Goal: Task Accomplishment & Management: Complete application form

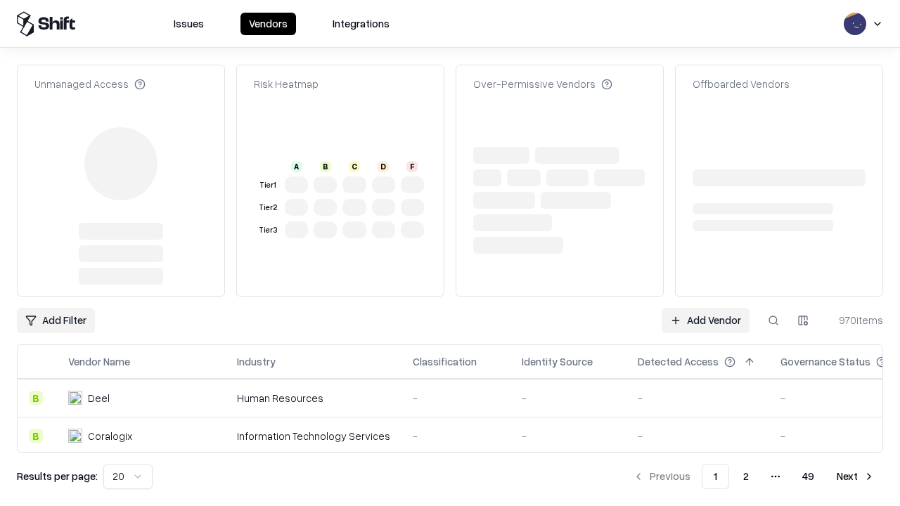
click at [705, 308] on link "Add Vendor" at bounding box center [706, 320] width 88 height 25
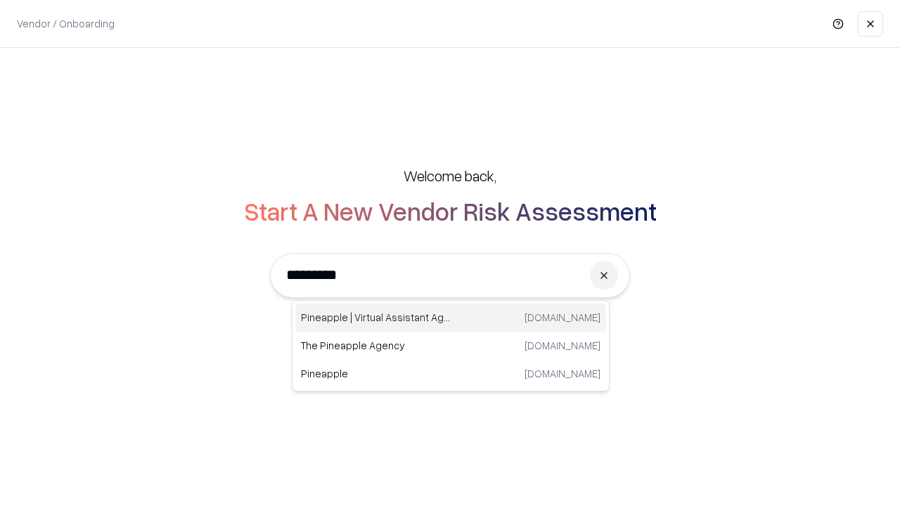
click at [451, 318] on div "Pineapple | Virtual Assistant Agency [DOMAIN_NAME]" at bounding box center [450, 318] width 311 height 28
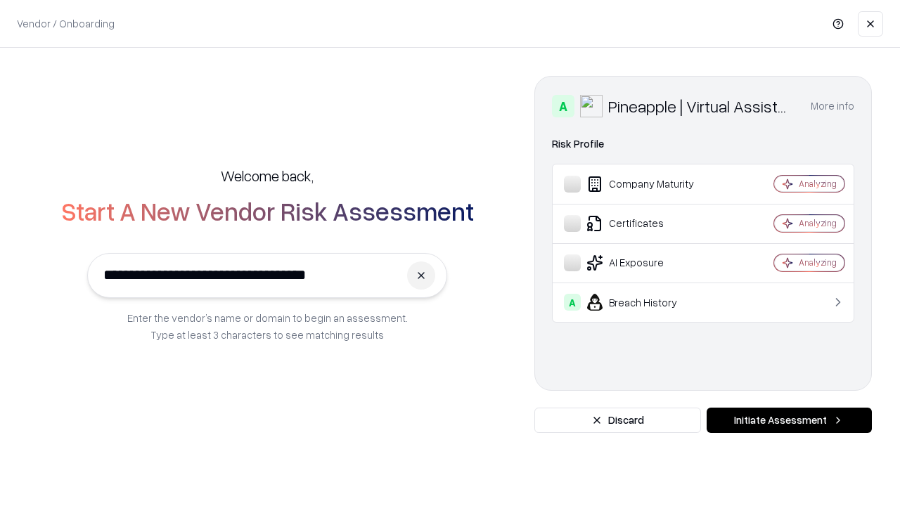
type input "**********"
click at [789, 421] on button "Initiate Assessment" at bounding box center [789, 420] width 165 height 25
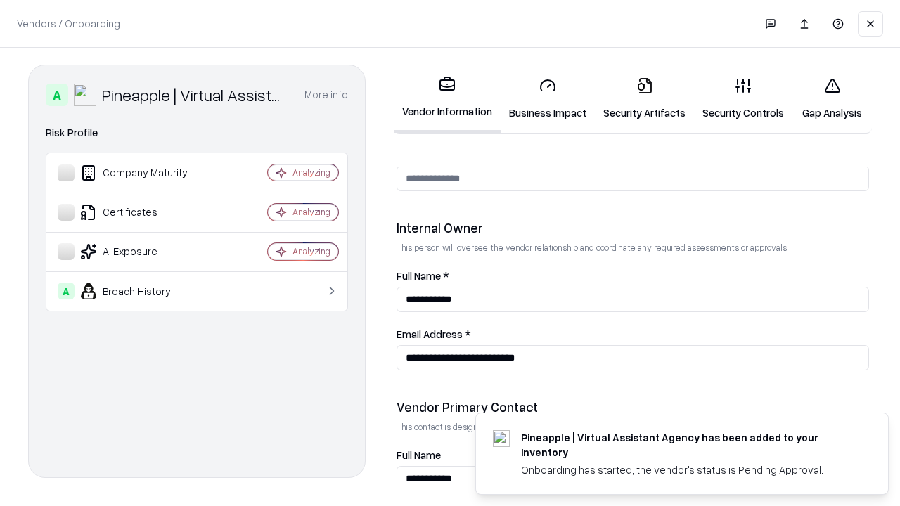
scroll to position [729, 0]
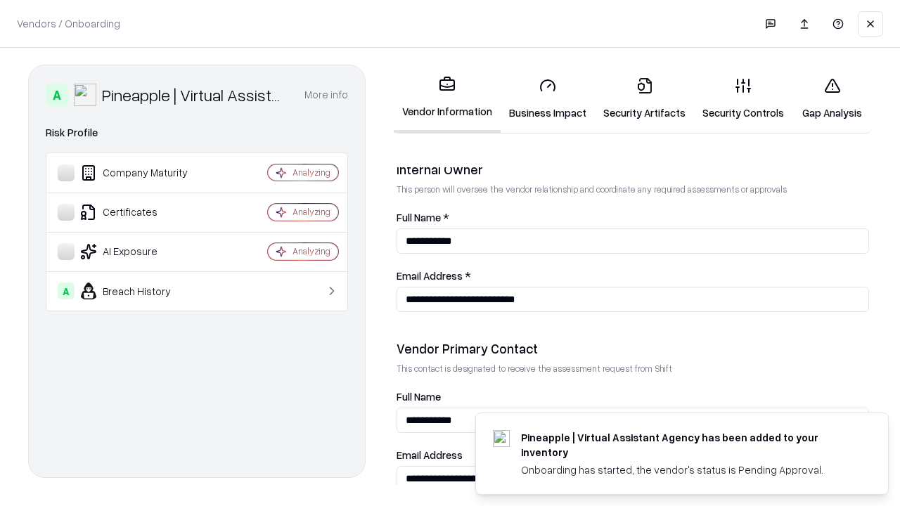
click at [548, 98] on link "Business Impact" at bounding box center [548, 98] width 94 height 65
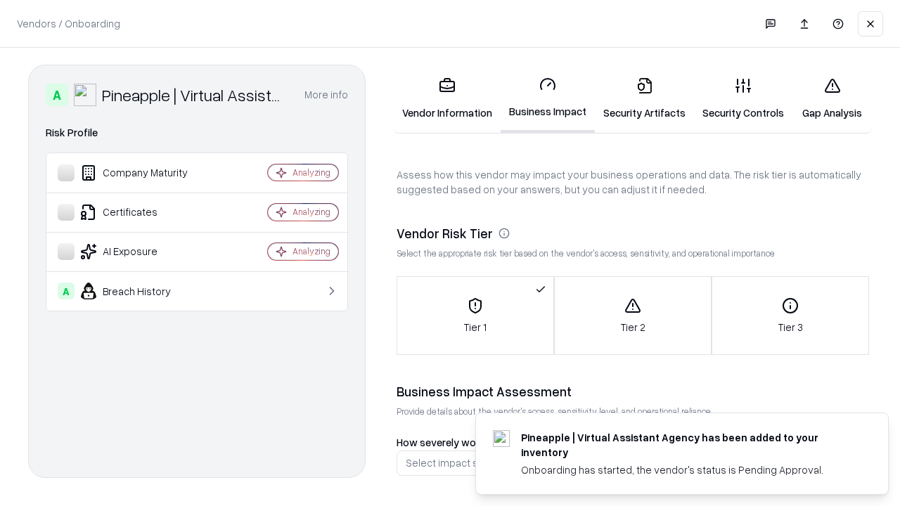
click at [644, 98] on link "Security Artifacts" at bounding box center [644, 98] width 99 height 65
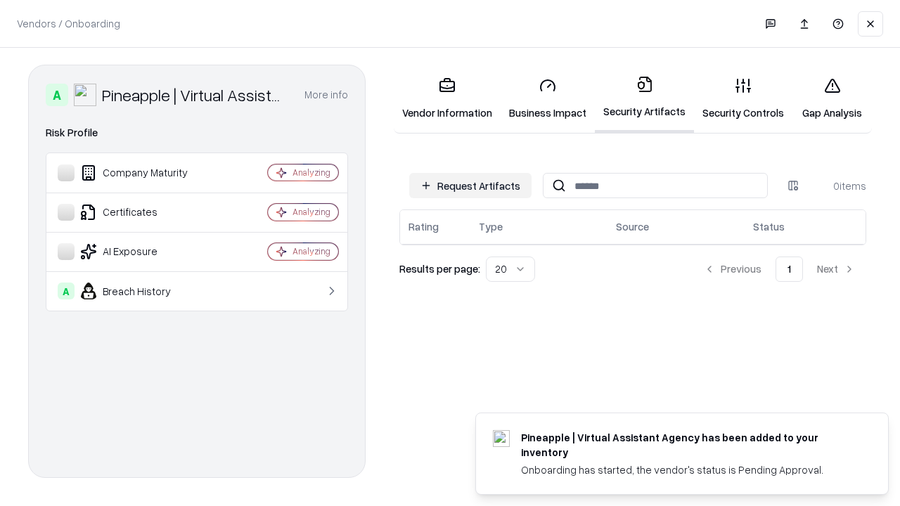
click at [470, 186] on button "Request Artifacts" at bounding box center [470, 185] width 122 height 25
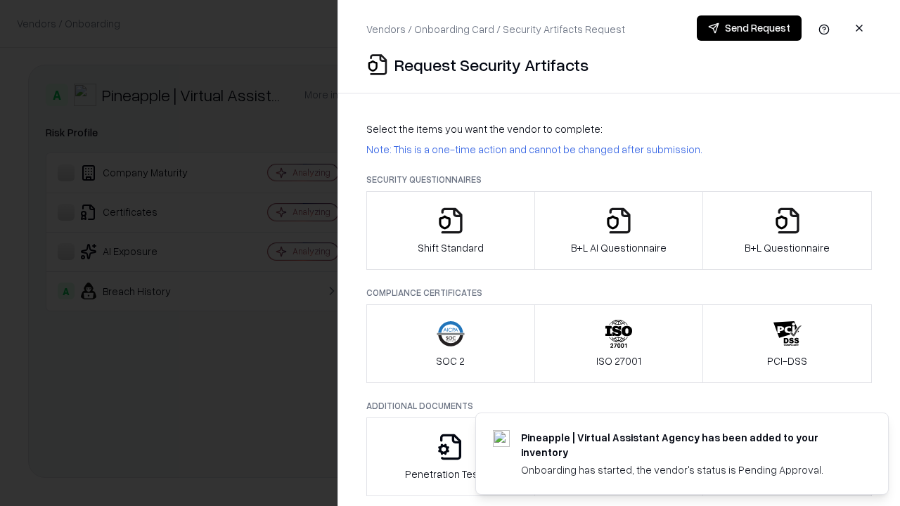
click at [450, 231] on icon "button" at bounding box center [451, 221] width 28 height 28
click at [749, 28] on button "Send Request" at bounding box center [749, 27] width 105 height 25
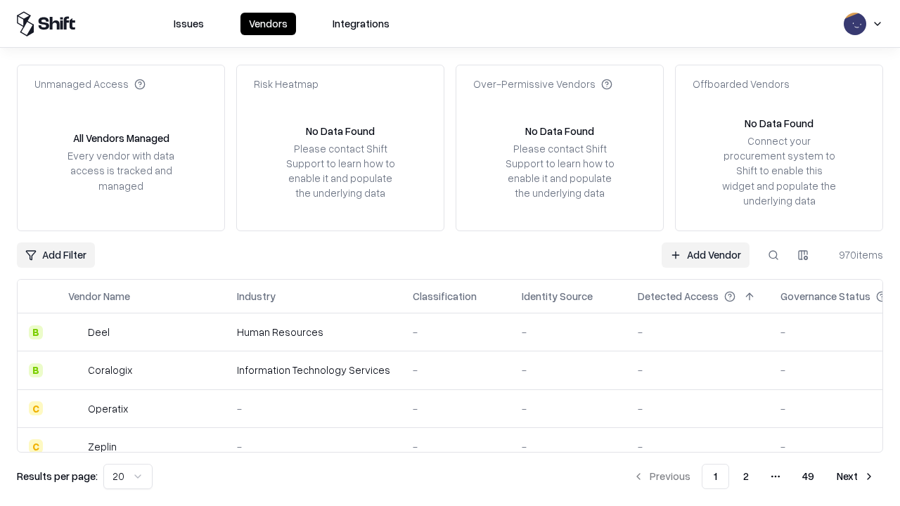
click at [774, 255] on button at bounding box center [773, 255] width 25 height 25
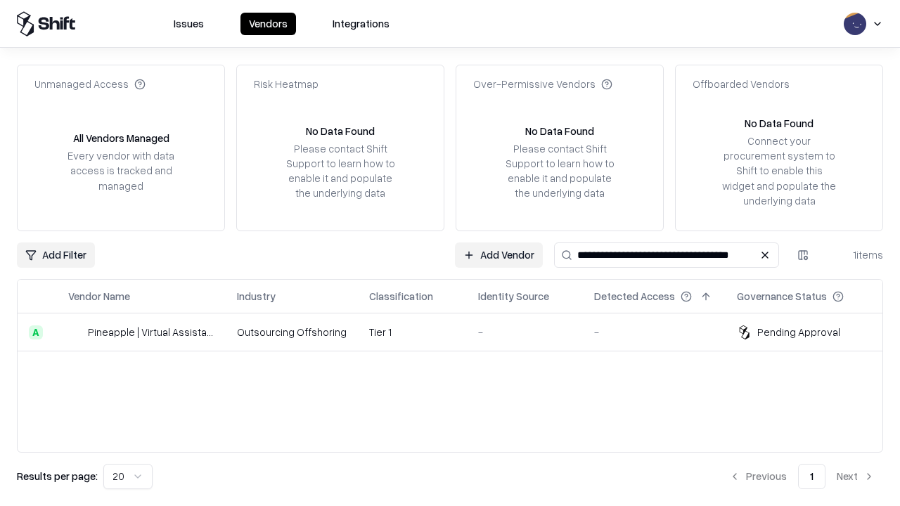
type input "**********"
click at [459, 332] on td "Tier 1" at bounding box center [412, 333] width 109 height 38
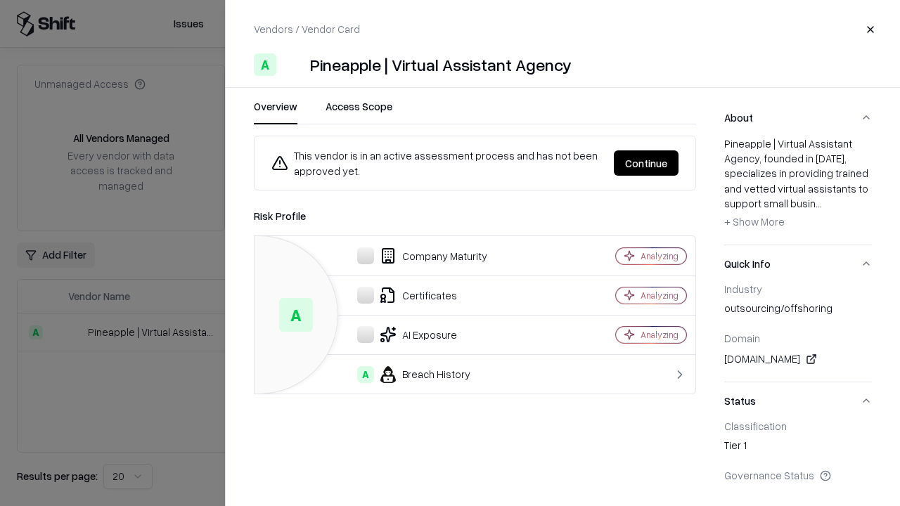
click at [646, 163] on button "Continue" at bounding box center [646, 162] width 65 height 25
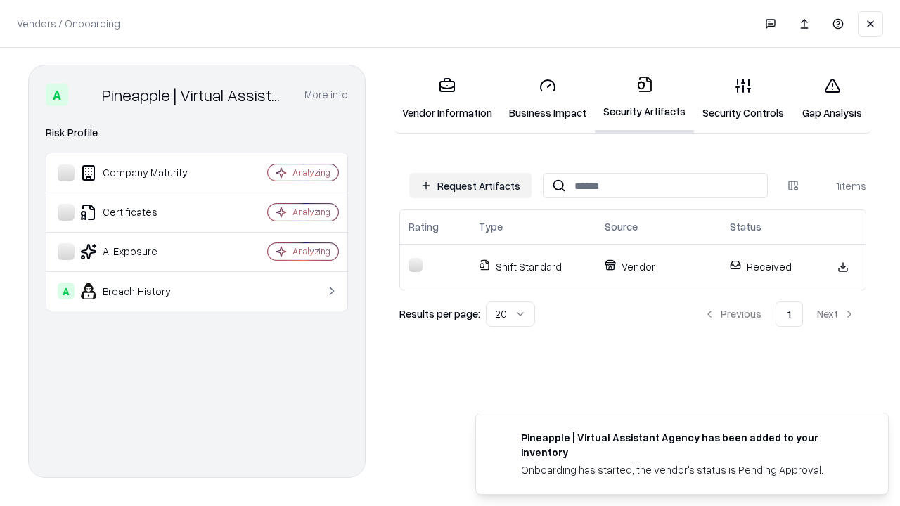
click at [743, 98] on link "Security Controls" at bounding box center [743, 98] width 98 height 65
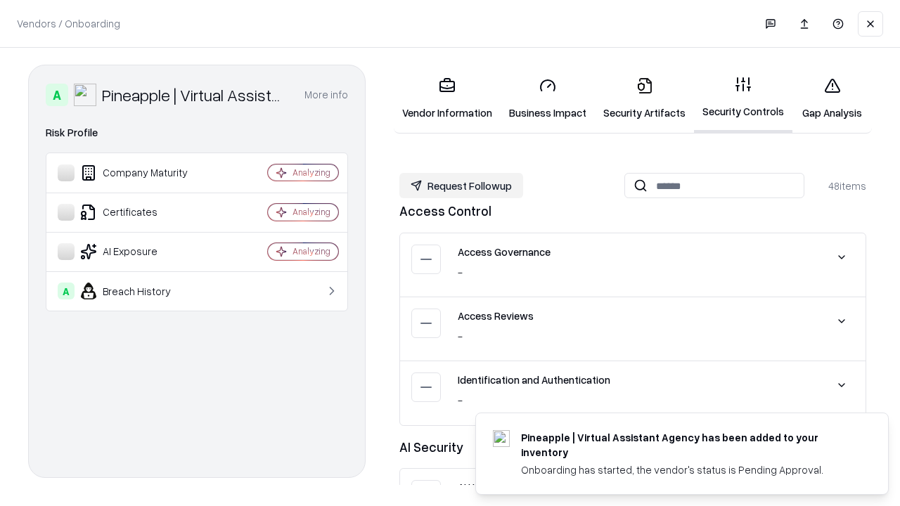
click at [461, 186] on button "Request Followup" at bounding box center [461, 185] width 124 height 25
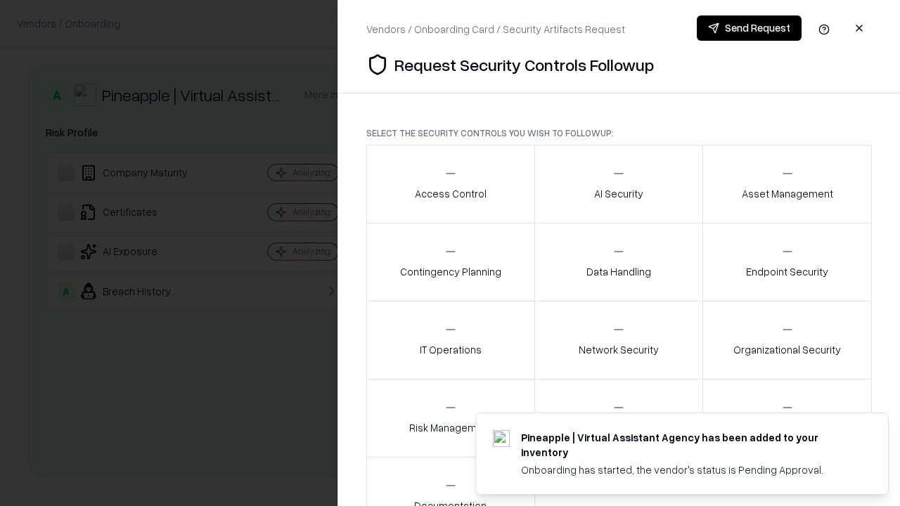
click at [450, 184] on div "Access Control" at bounding box center [451, 184] width 72 height 34
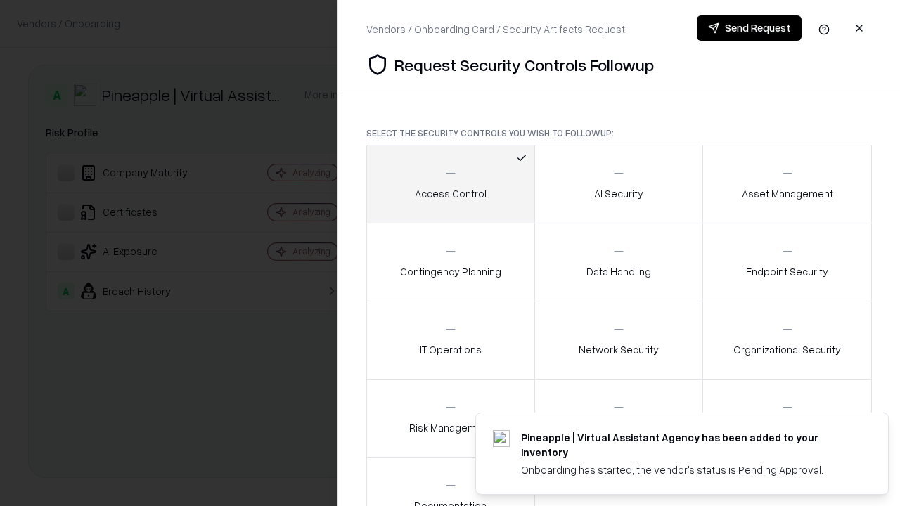
click at [749, 28] on button "Send Request" at bounding box center [749, 27] width 105 height 25
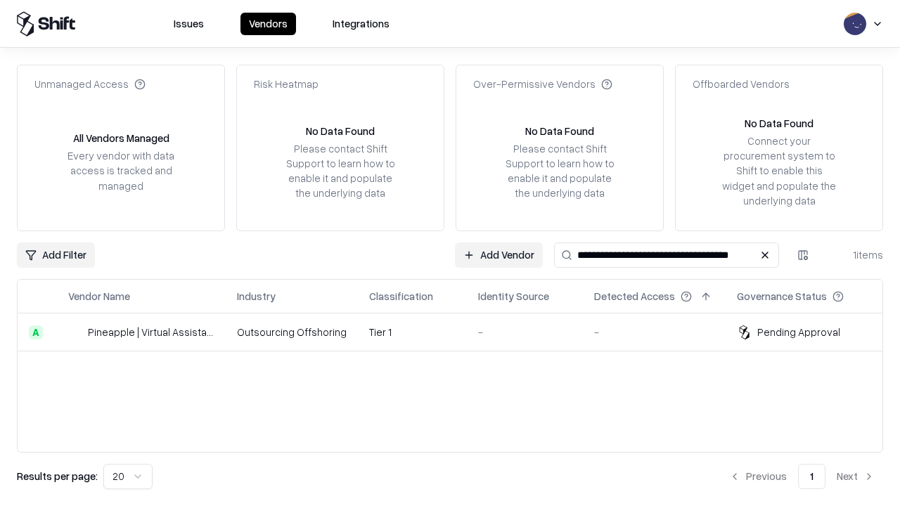
type input "**********"
click at [459, 332] on td "Tier 1" at bounding box center [412, 333] width 109 height 38
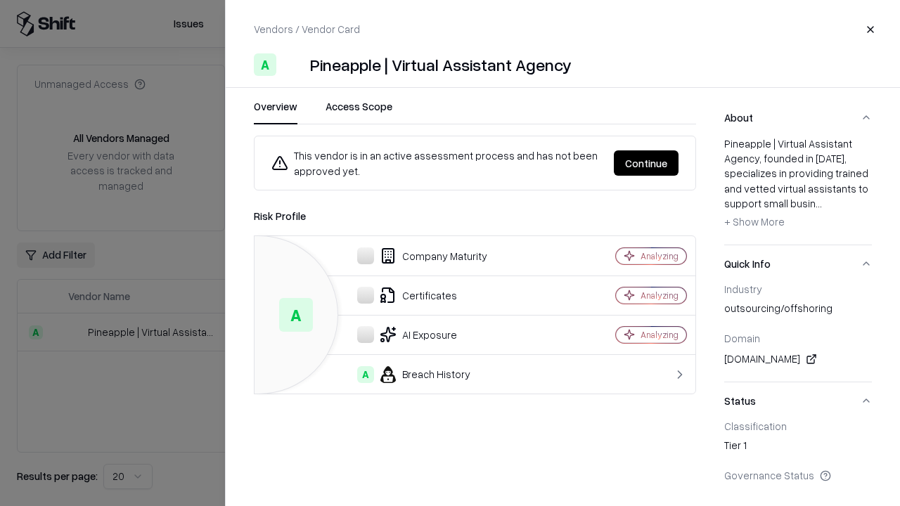
click at [646, 163] on button "Continue" at bounding box center [646, 162] width 65 height 25
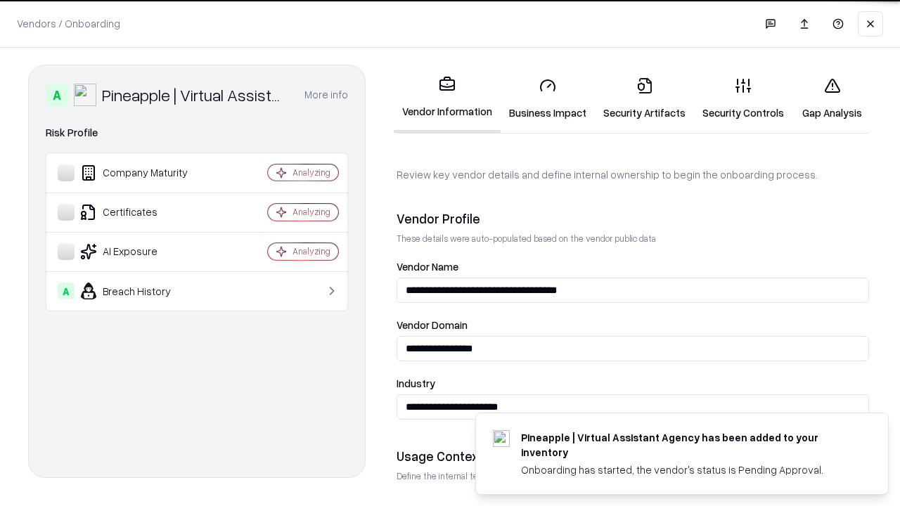
click at [832, 98] on link "Gap Analysis" at bounding box center [832, 98] width 79 height 65
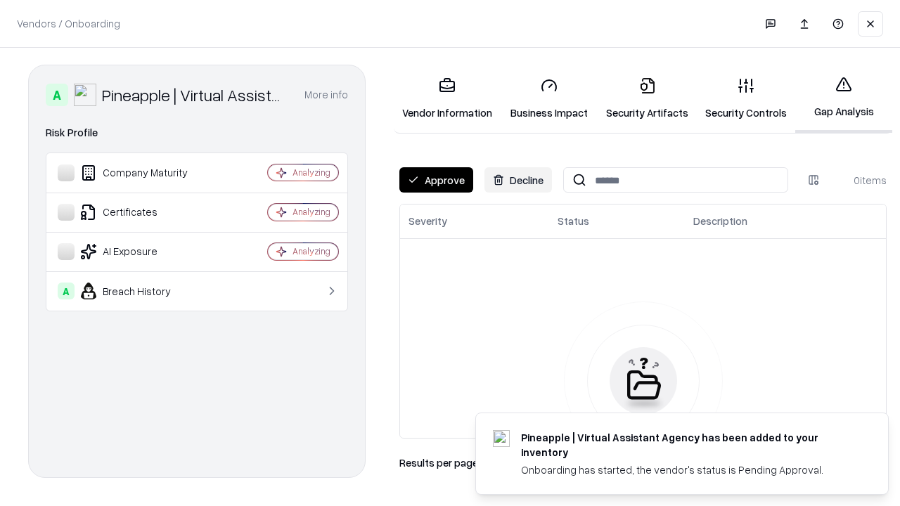
click at [436, 180] on button "Approve" at bounding box center [436, 179] width 74 height 25
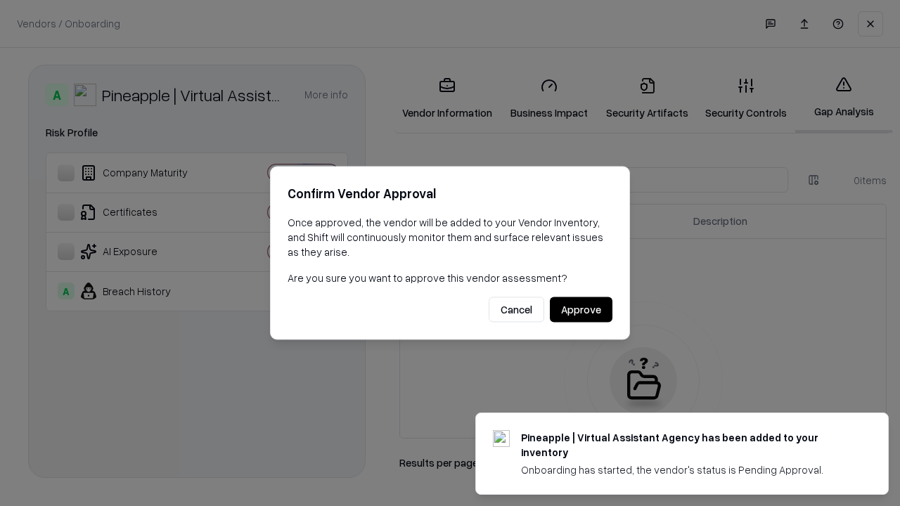
click at [581, 309] on button "Approve" at bounding box center [581, 309] width 63 height 25
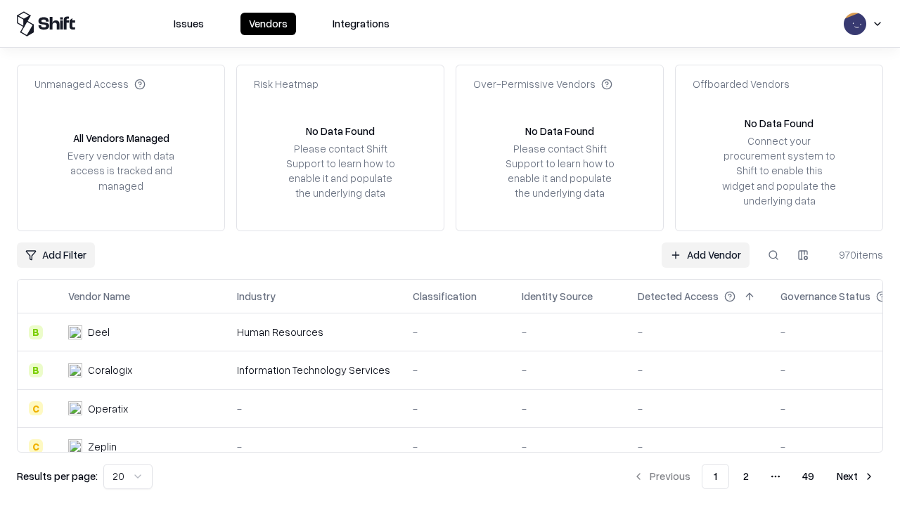
type input "**********"
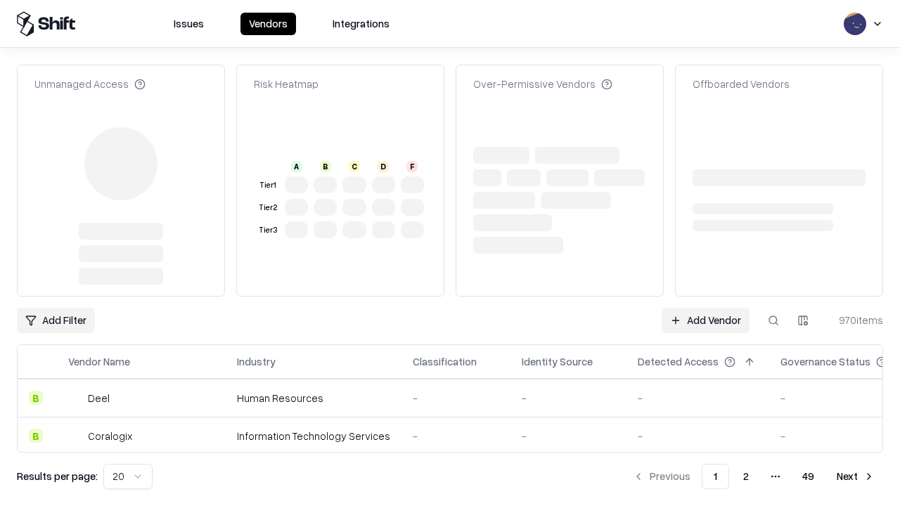
click at [705, 308] on link "Add Vendor" at bounding box center [706, 320] width 88 height 25
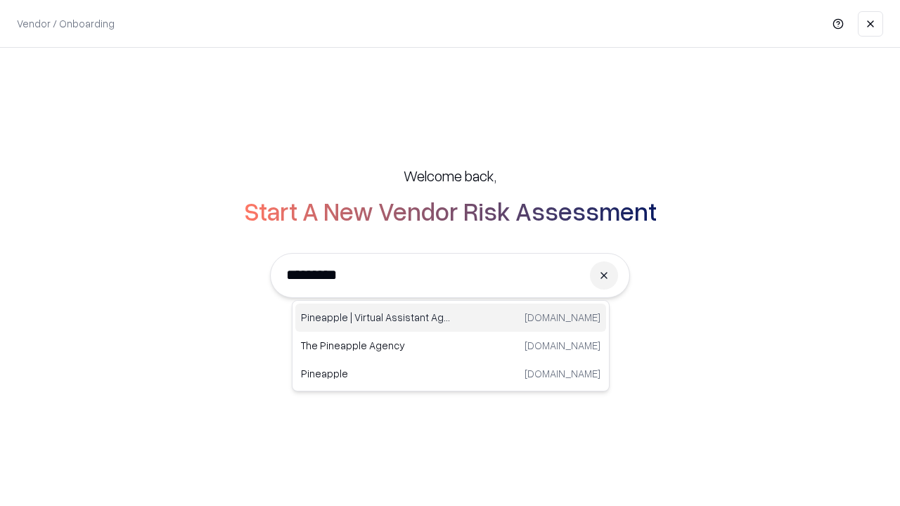
click at [451, 318] on div "Pineapple | Virtual Assistant Agency trypineapple.com" at bounding box center [450, 318] width 311 height 28
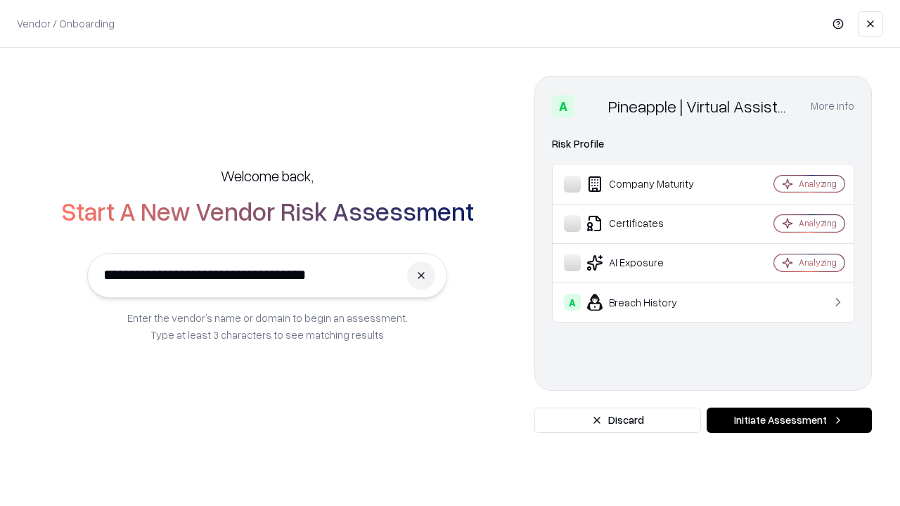
type input "**********"
click at [789, 421] on button "Initiate Assessment" at bounding box center [789, 420] width 165 height 25
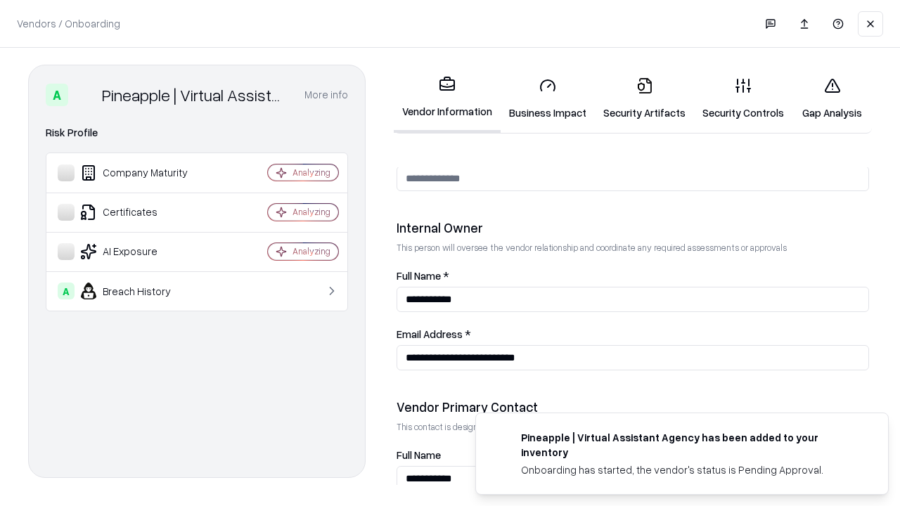
scroll to position [729, 0]
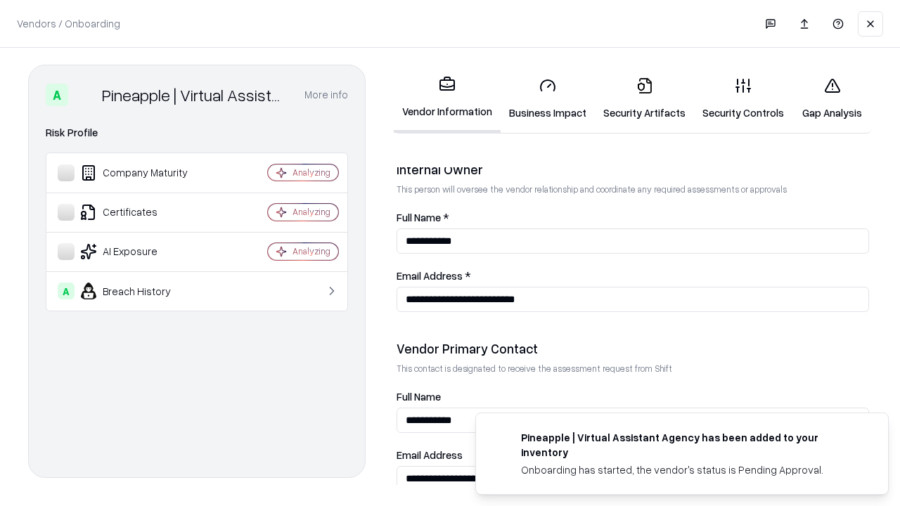
click at [832, 98] on link "Gap Analysis" at bounding box center [832, 98] width 79 height 65
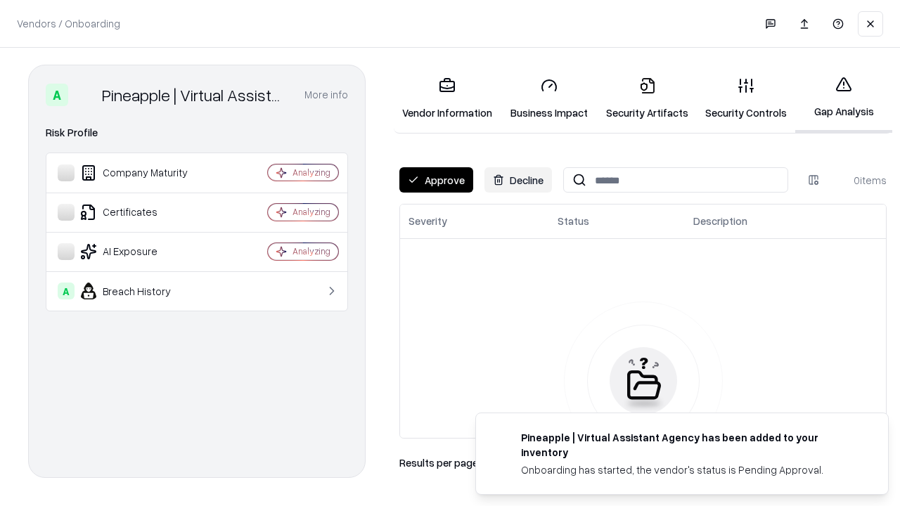
click at [436, 180] on button "Approve" at bounding box center [436, 179] width 74 height 25
